Goal: Information Seeking & Learning: Check status

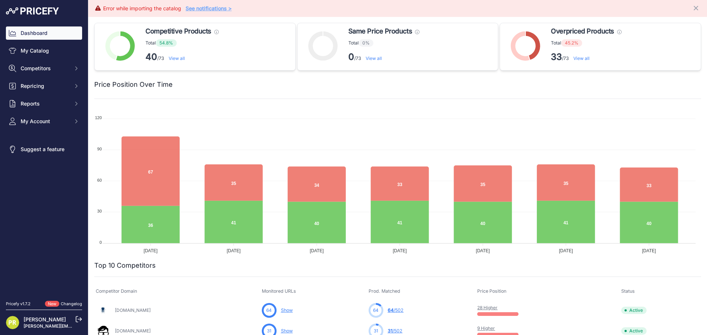
click at [583, 57] on link "View all" at bounding box center [581, 59] width 16 height 6
click at [581, 59] on link "View all" at bounding box center [581, 59] width 16 height 6
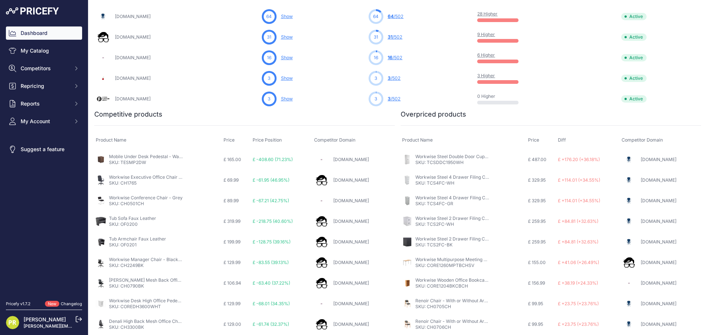
scroll to position [295, 0]
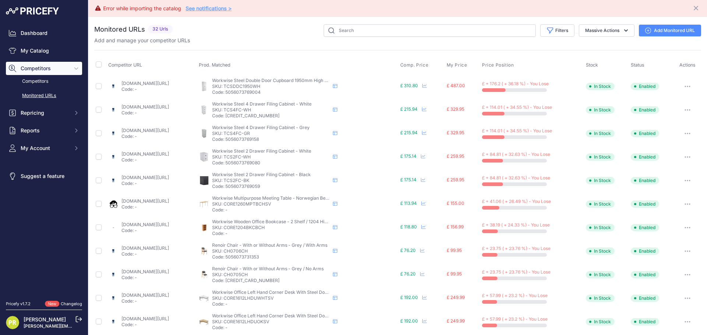
click at [281, 87] on p "SKU: TCSDDC1950WH" at bounding box center [271, 87] width 118 height 6
copy p "TCSDDC1950WH"
click at [169, 82] on link "nwof.co.uk/products/tc-steel-double-door-cupboard-white?variant=41595617738961&…" at bounding box center [145, 84] width 47 height 6
drag, startPoint x: 282, startPoint y: 108, endPoint x: 256, endPoint y: 112, distance: 26.8
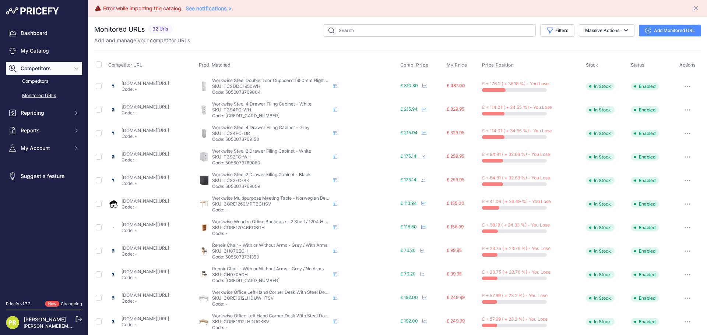
click at [256, 112] on p "SKU: TCS4FC-WH" at bounding box center [271, 110] width 118 height 6
copy p "TCS4FC-WH"
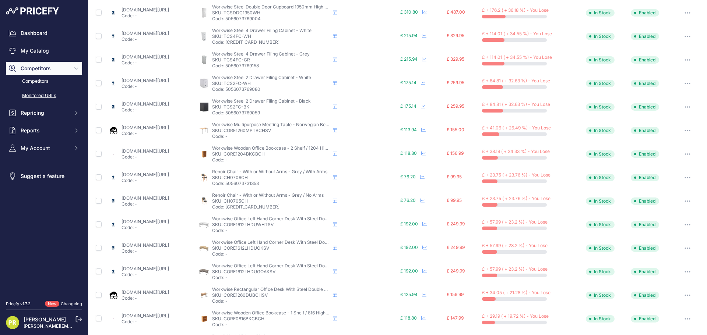
drag, startPoint x: 311, startPoint y: 224, endPoint x: 256, endPoint y: 224, distance: 55.2
click at [256, 224] on p "SKU: CORE1612LHDUWHTSV" at bounding box center [271, 225] width 118 height 6
copy p "CORE1612LHDUWHTSV"
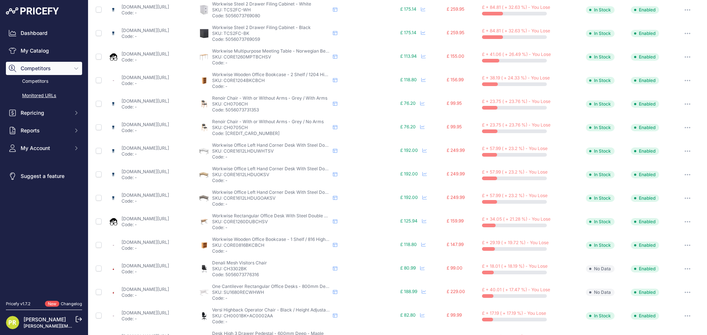
drag, startPoint x: 281, startPoint y: 268, endPoint x: 256, endPoint y: 270, distance: 25.9
click at [256, 270] on p "SKU: CH3302BK" at bounding box center [271, 269] width 118 height 6
copy p "CH3302BK"
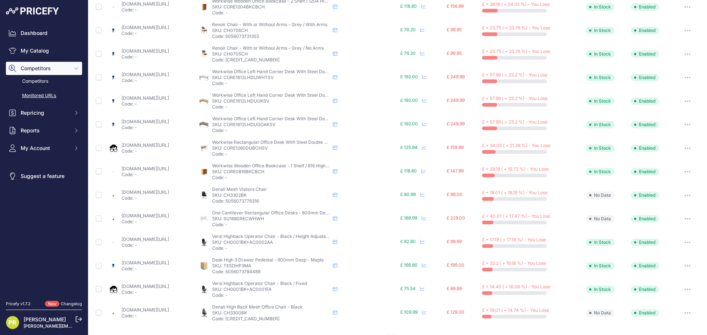
scroll to position [241, 0]
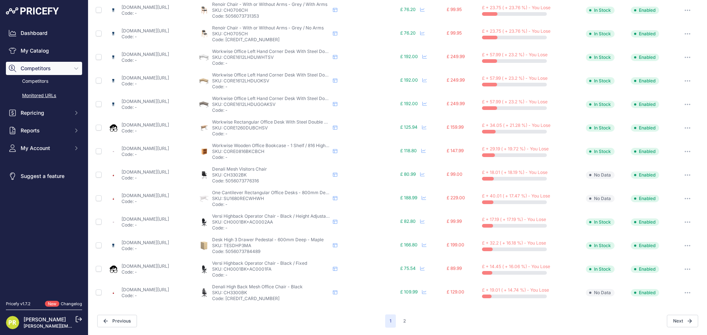
click at [268, 293] on p "SKU: CH3300BK" at bounding box center [271, 293] width 118 height 6
copy p "CH3300BK"
click at [404, 319] on button "2" at bounding box center [404, 321] width 11 height 13
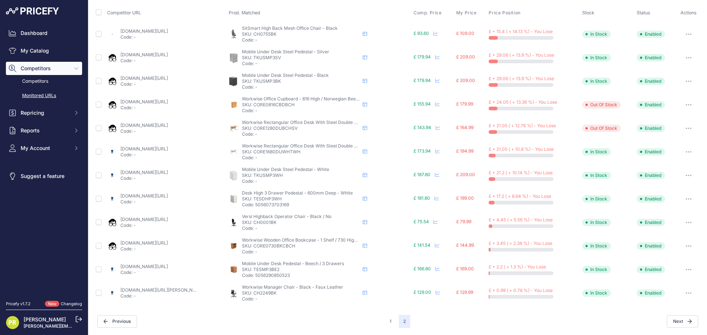
scroll to position [53, 0]
click at [261, 294] on p "SKU: CH2249BK" at bounding box center [301, 293] width 118 height 6
copy p "CH2249BK"
click at [325, 327] on div "Previous" at bounding box center [241, 321] width 288 height 13
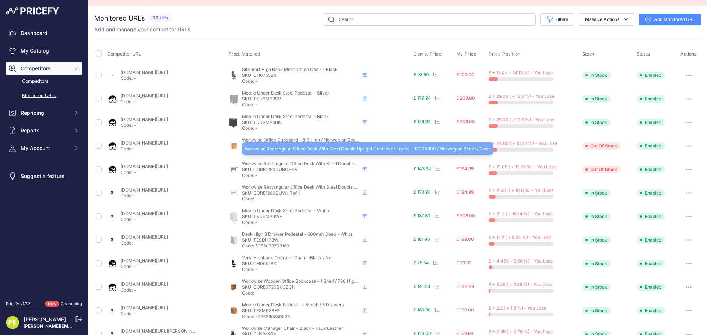
scroll to position [0, 0]
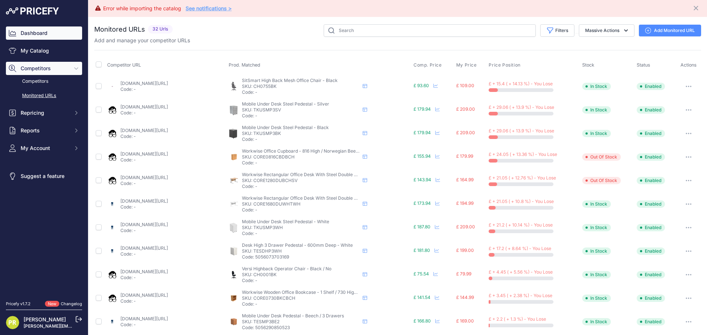
click at [42, 38] on link "Dashboard" at bounding box center [44, 33] width 76 height 13
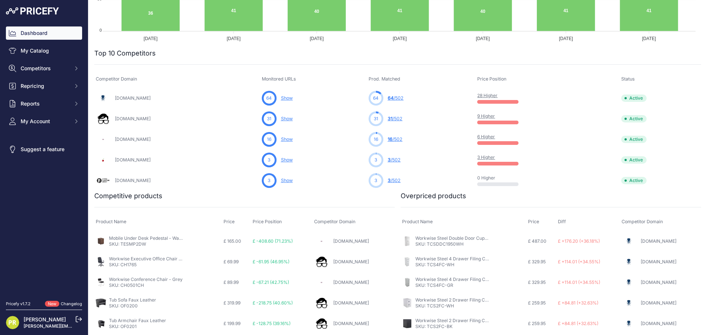
scroll to position [221, 0]
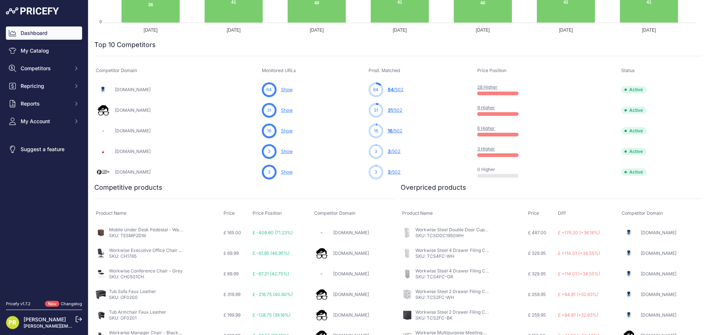
click at [143, 232] on link "Mobile Under Desk Pedestal - Walnut / 2 Drawers" at bounding box center [160, 230] width 103 height 6
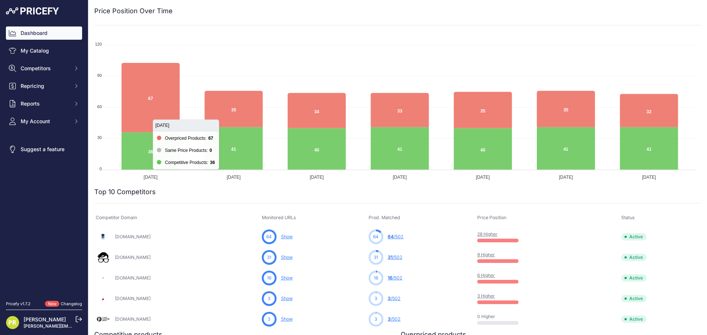
scroll to position [0, 0]
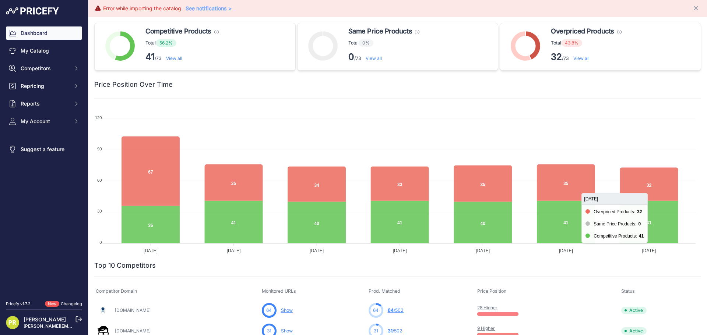
click at [650, 180] on icon at bounding box center [649, 184] width 58 height 33
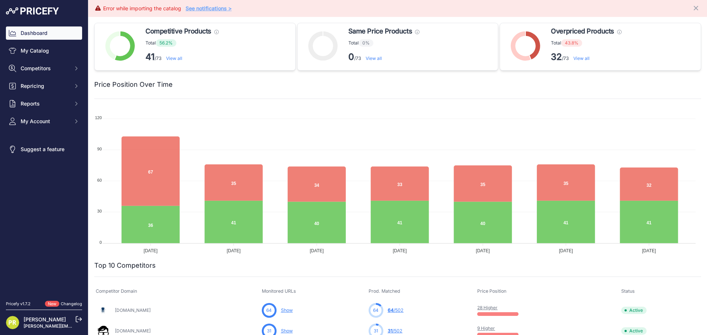
click at [178, 60] on link "View all" at bounding box center [174, 59] width 16 height 6
